Goal: Information Seeking & Learning: Learn about a topic

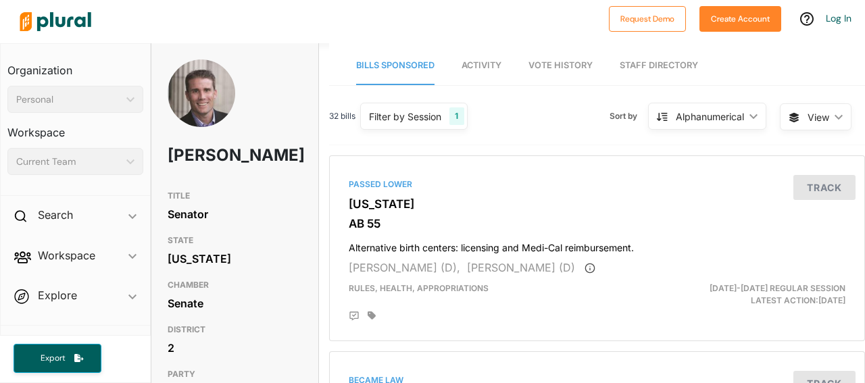
click at [484, 61] on span "Activity" at bounding box center [481, 65] width 40 height 10
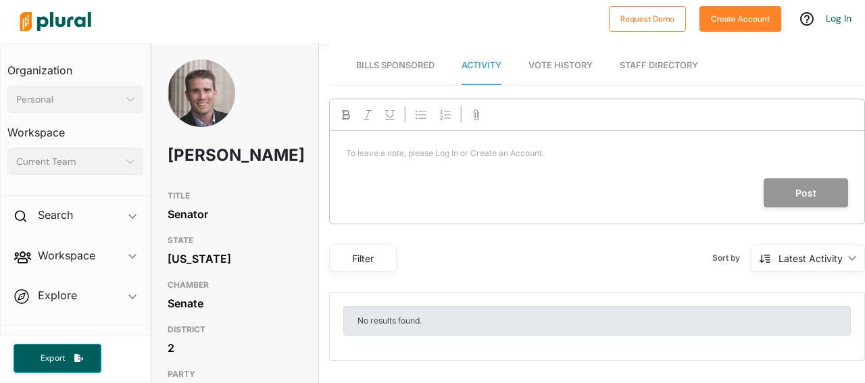
click at [536, 61] on span "Vote History" at bounding box center [560, 65] width 64 height 10
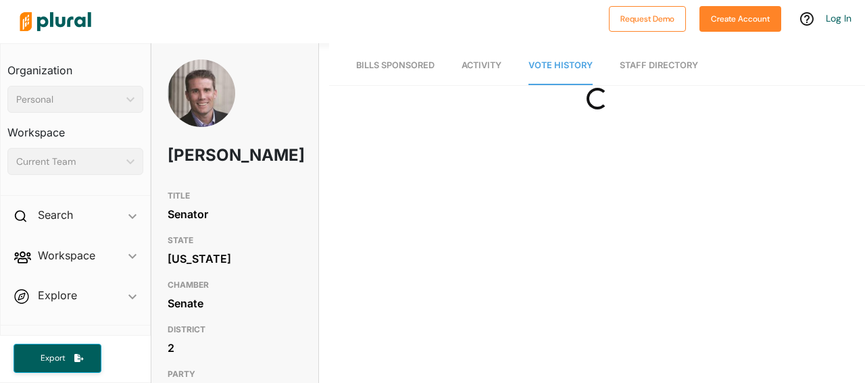
click at [688, 70] on link "Staff Directory" at bounding box center [658, 66] width 78 height 39
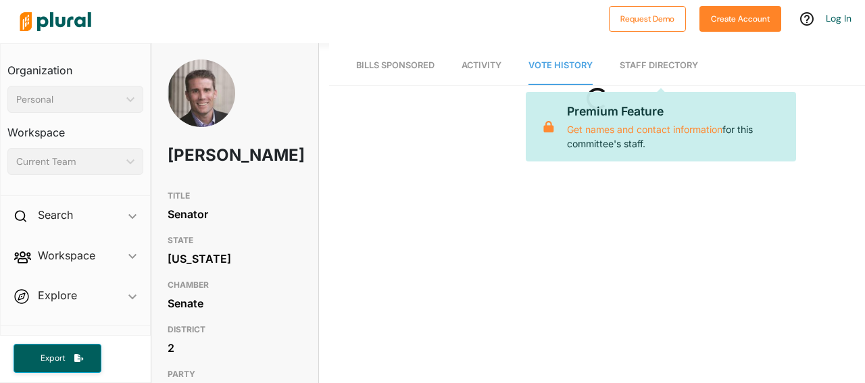
click at [680, 71] on link "Staff Directory" at bounding box center [658, 66] width 78 height 39
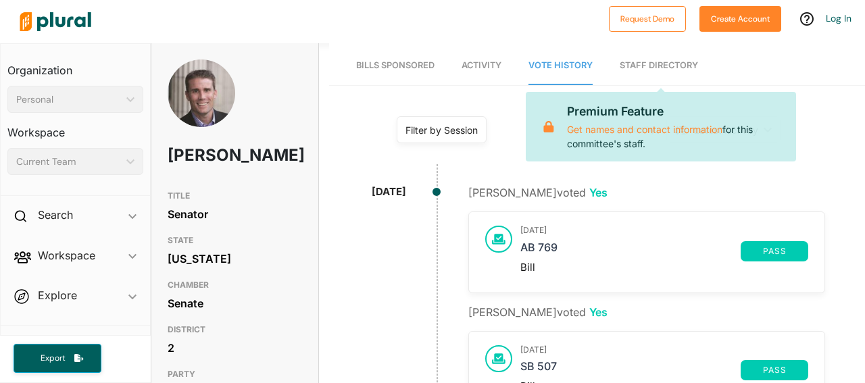
click at [375, 64] on span "Bills Sponsored" at bounding box center [395, 65] width 78 height 10
